Goal: Unclear: Browse casually

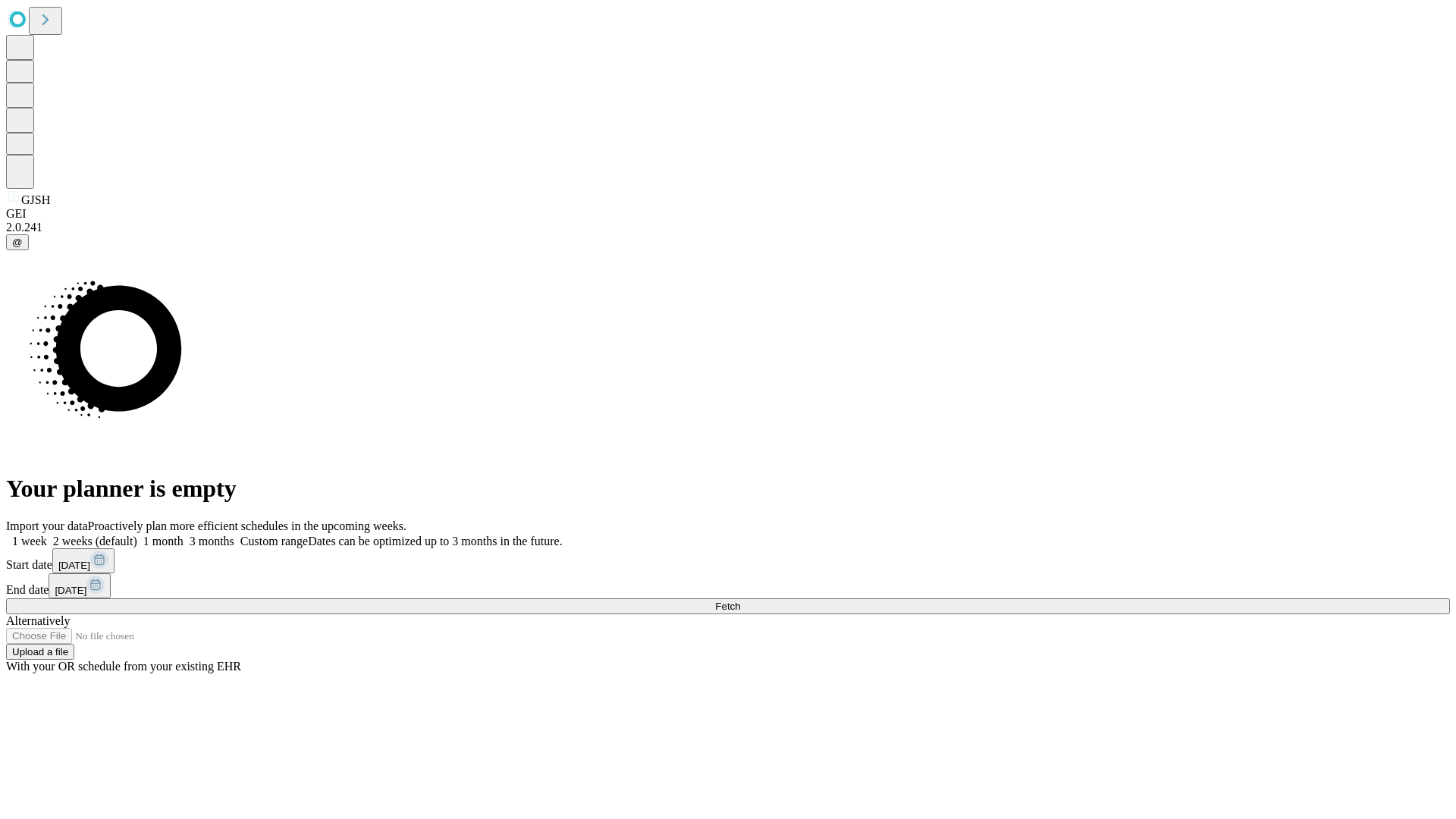
click at [741, 600] on span "Fetch" at bounding box center [728, 606] width 25 height 12
